Goal: Find specific page/section: Find specific page/section

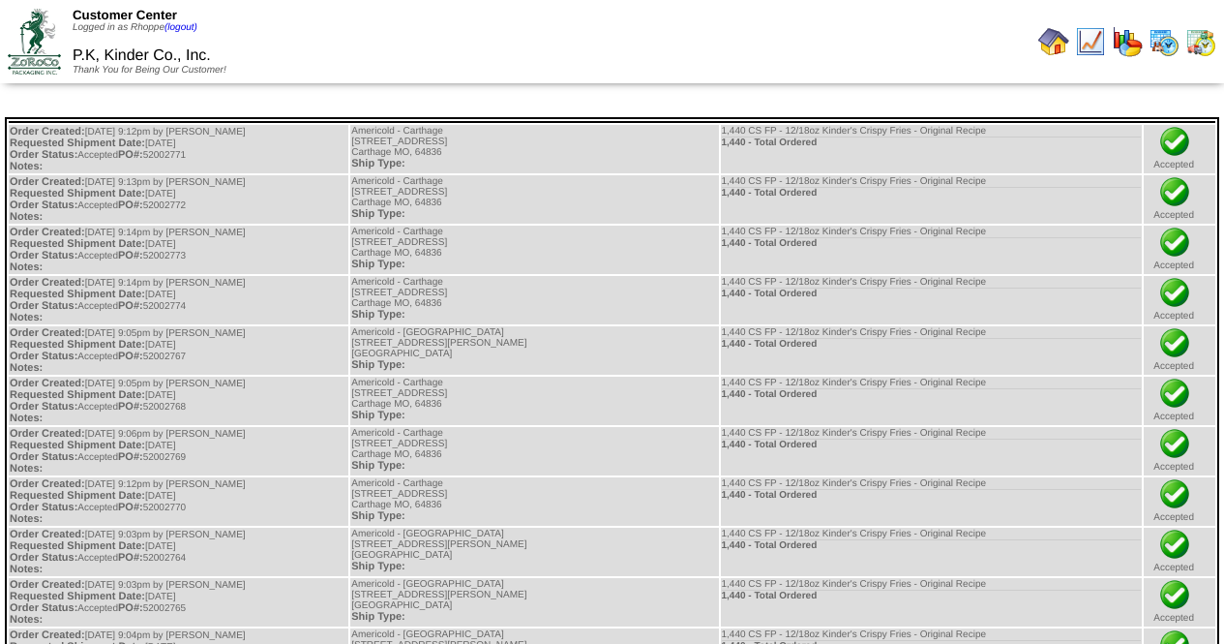
scroll to position [352, 0]
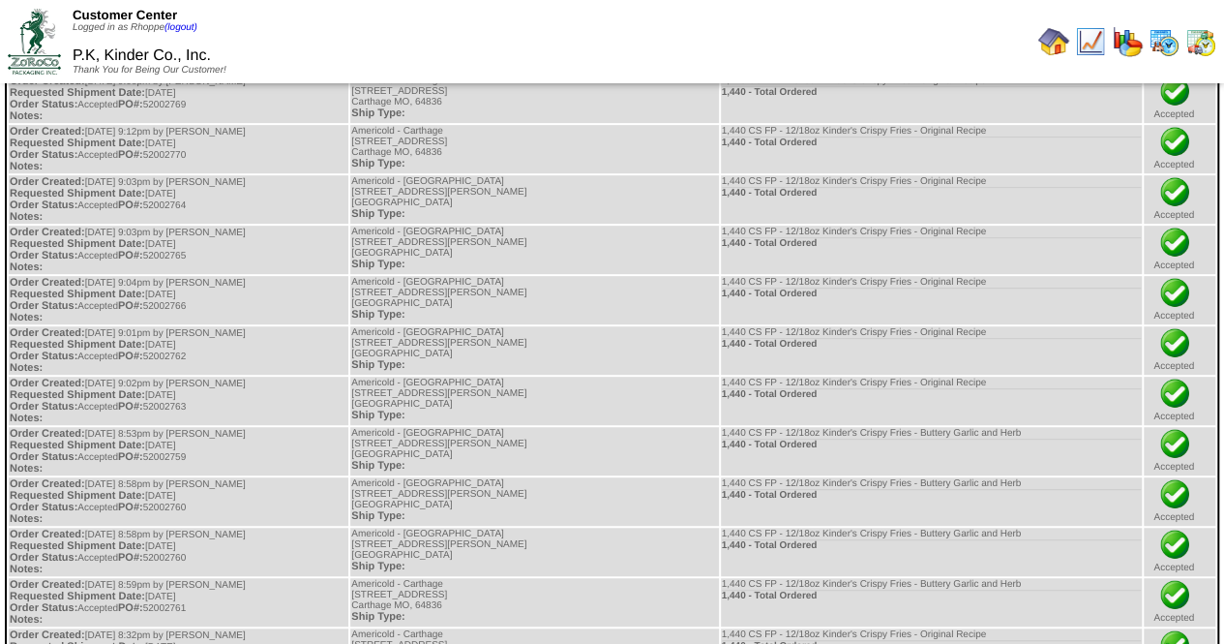
click at [1049, 44] on img at bounding box center [1053, 41] width 31 height 31
click at [1059, 42] on img at bounding box center [1053, 41] width 31 height 31
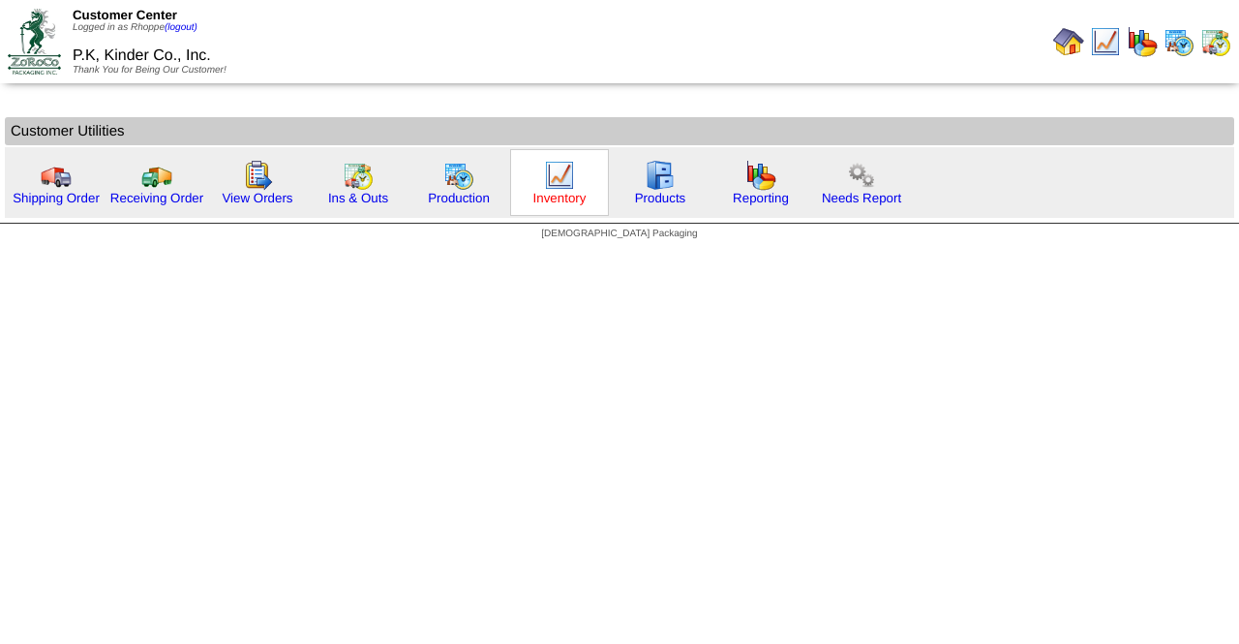
click at [562, 191] on link "Inventory" at bounding box center [559, 198] width 53 height 15
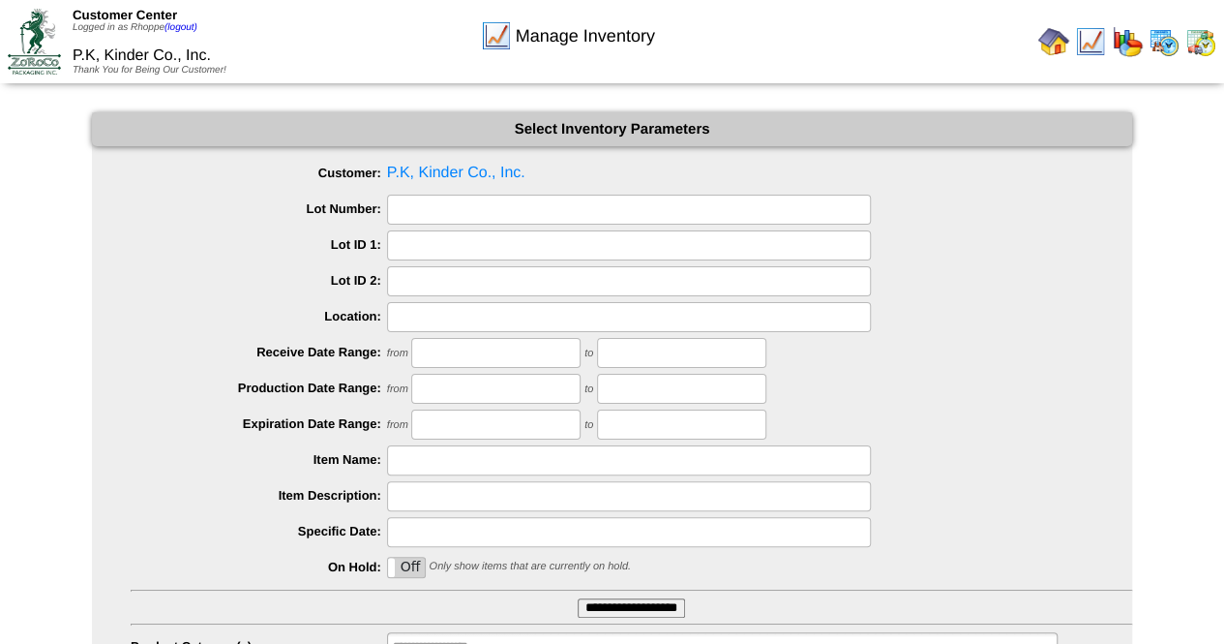
scroll to position [123, 0]
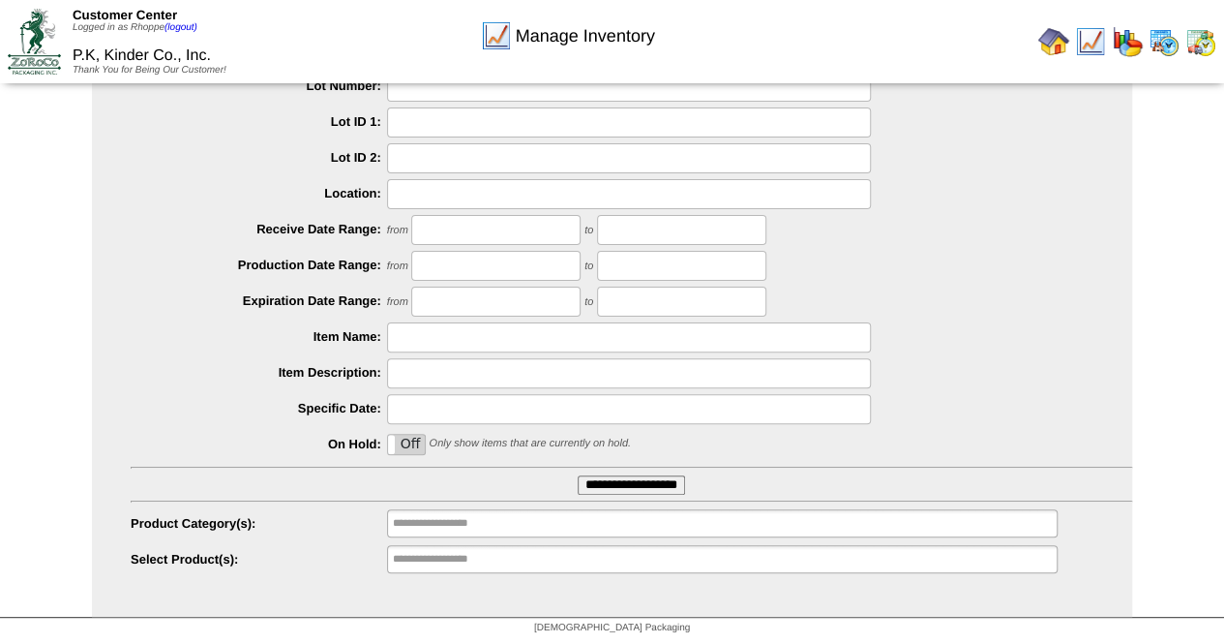
click at [598, 487] on input "**********" at bounding box center [631, 484] width 107 height 19
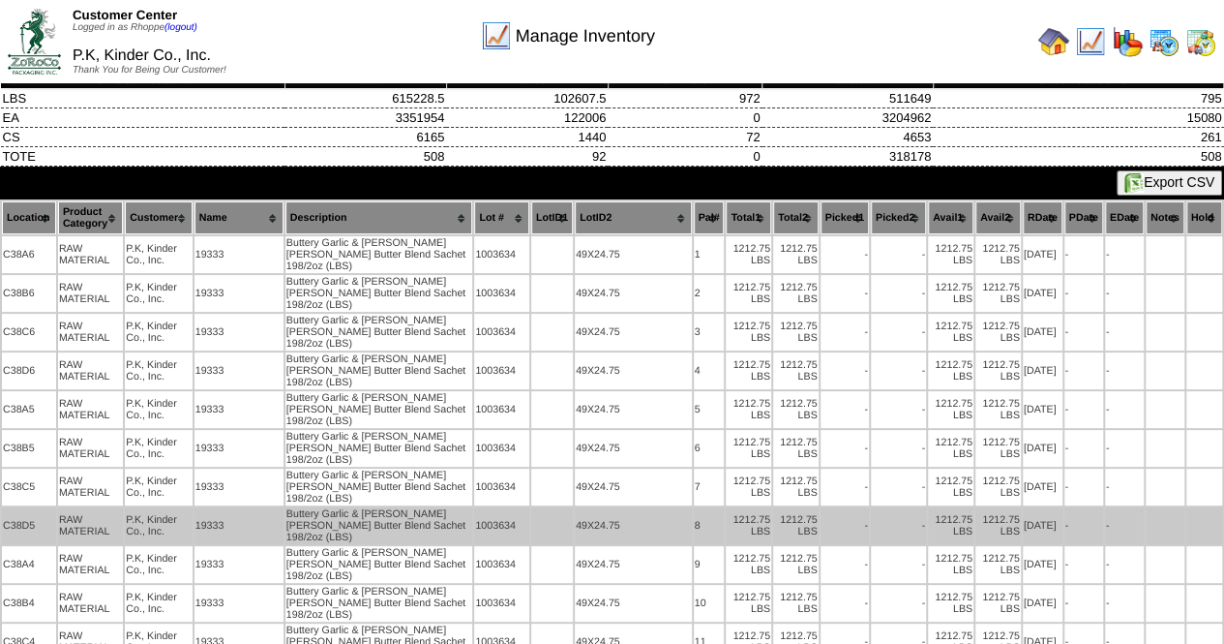
scroll to position [44, 0]
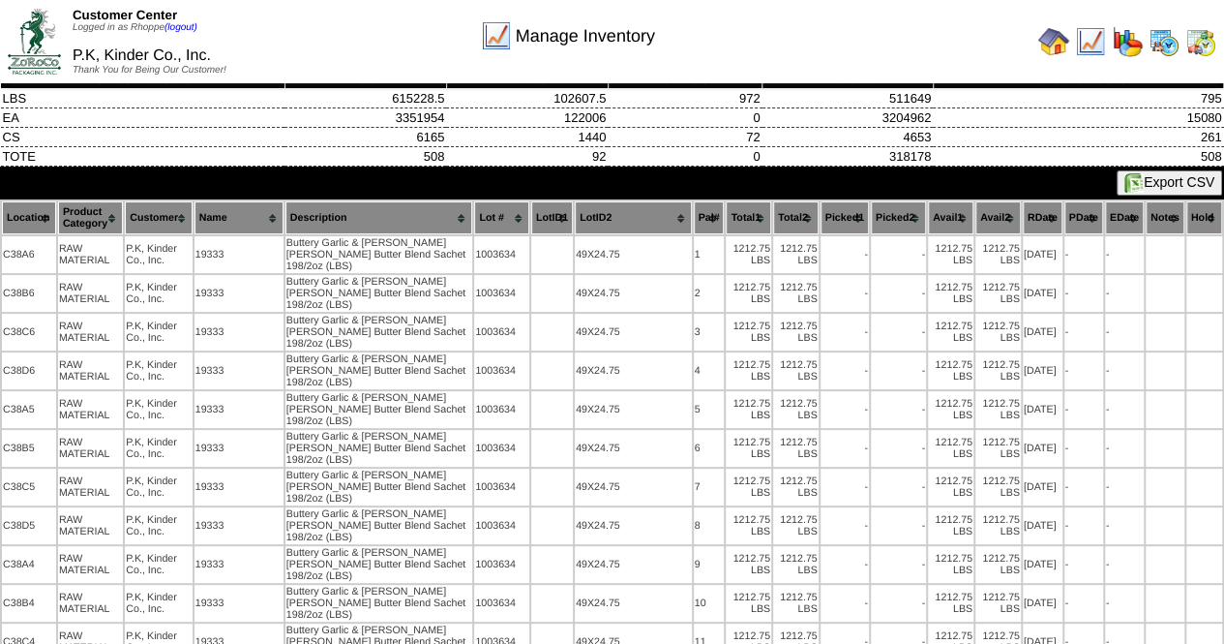
click at [445, 208] on th "Description" at bounding box center [379, 217] width 188 height 33
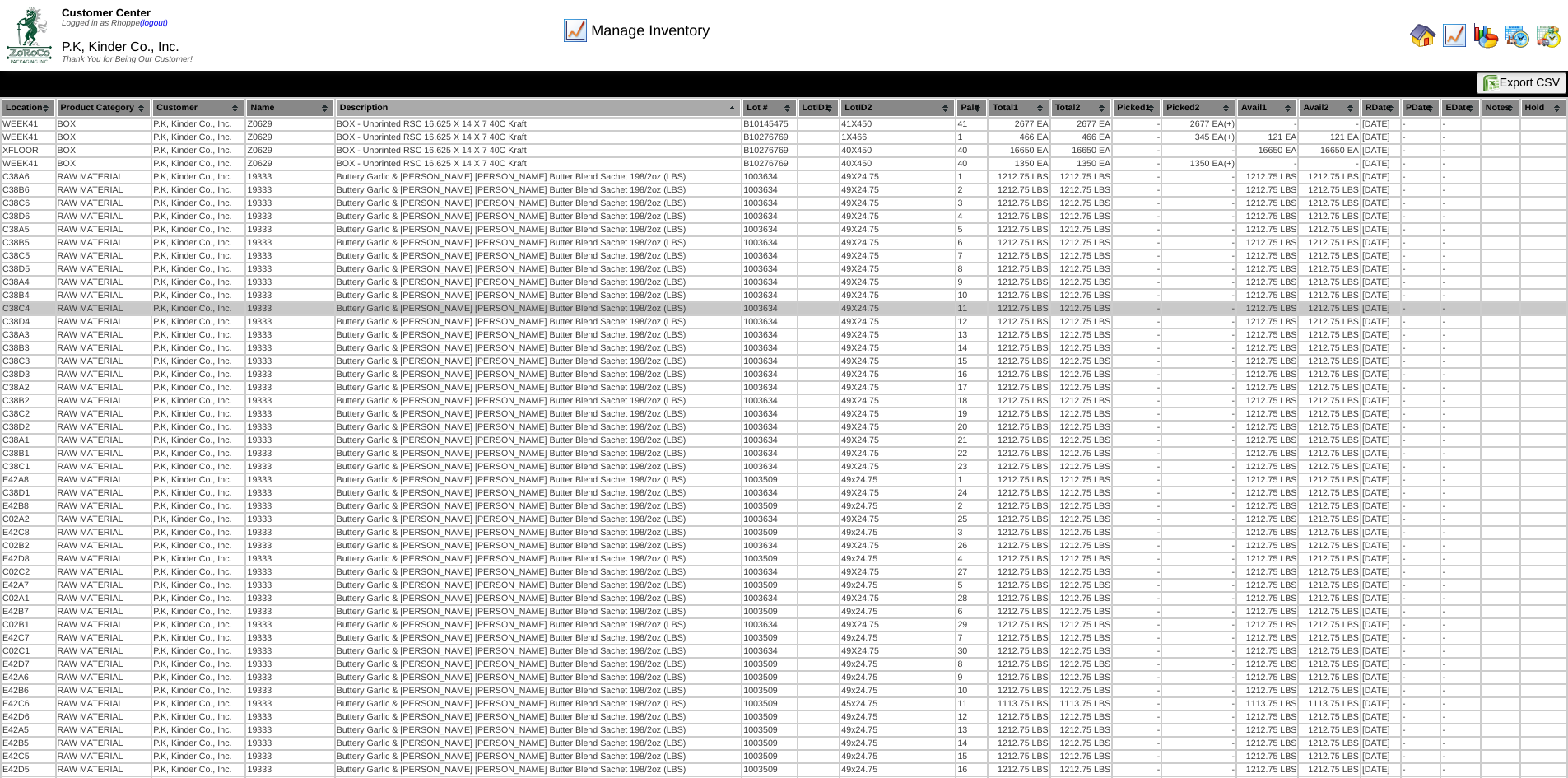
scroll to position [0, 0]
